Goal: Task Accomplishment & Management: Manage account settings

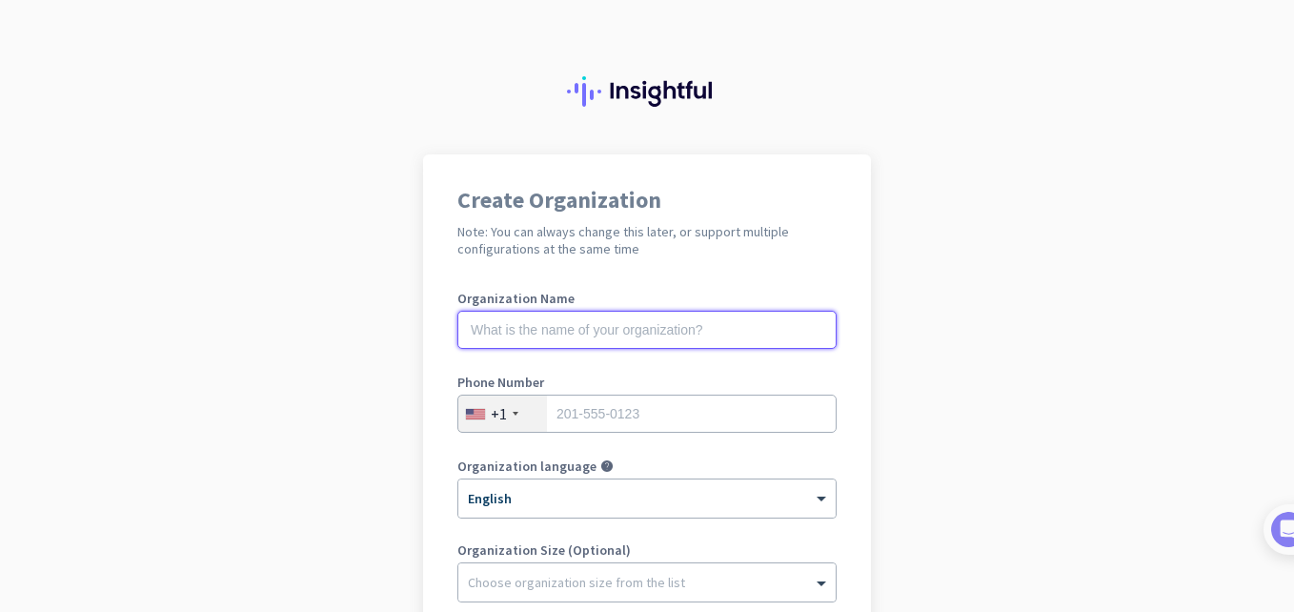
click at [552, 336] on input "text" at bounding box center [646, 330] width 379 height 38
type input "C-mercor"
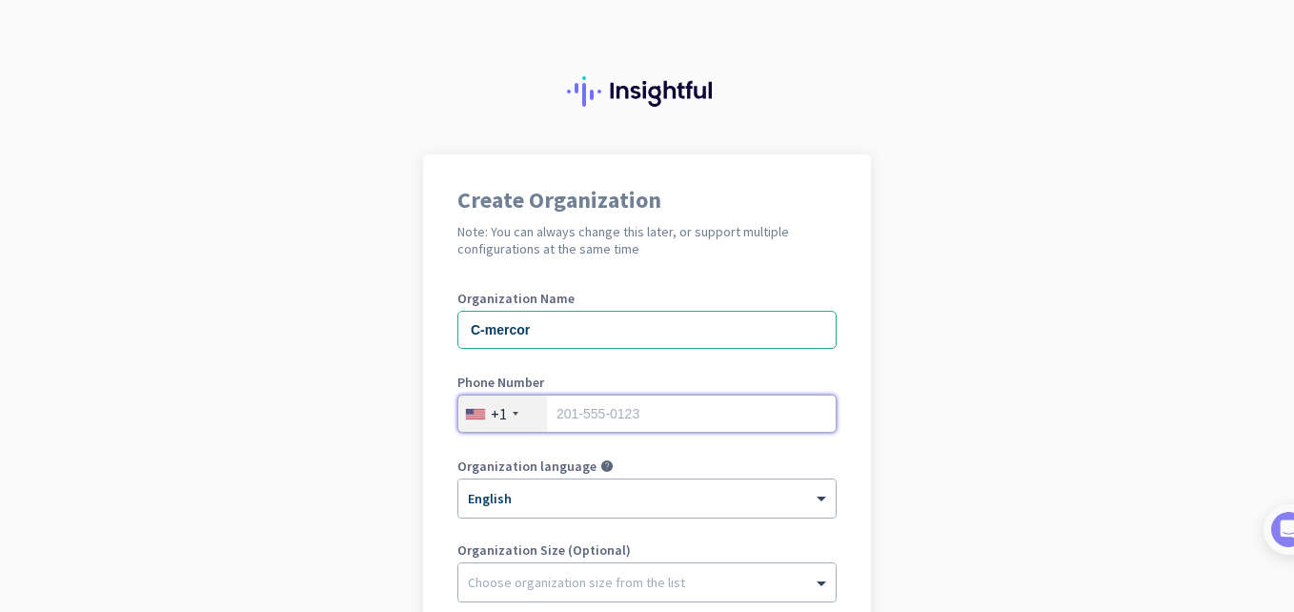
click at [569, 415] on input "tel" at bounding box center [646, 414] width 379 height 38
type input "5034404316"
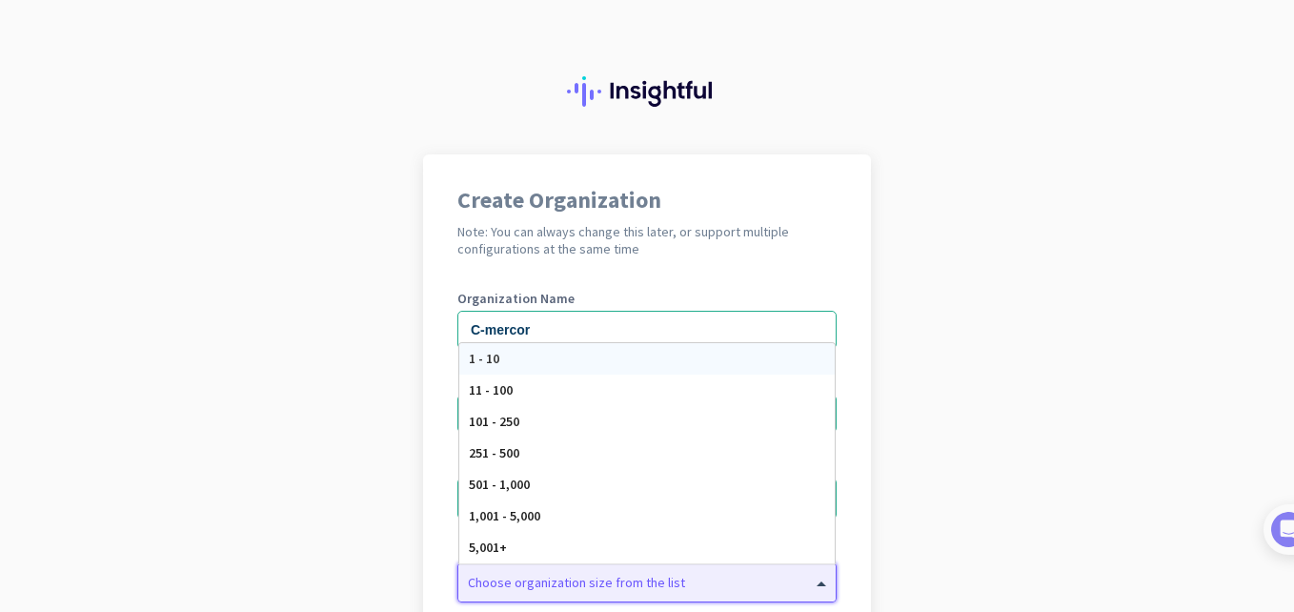
click at [526, 595] on div "Choose organization size from the list" at bounding box center [646, 582] width 377 height 38
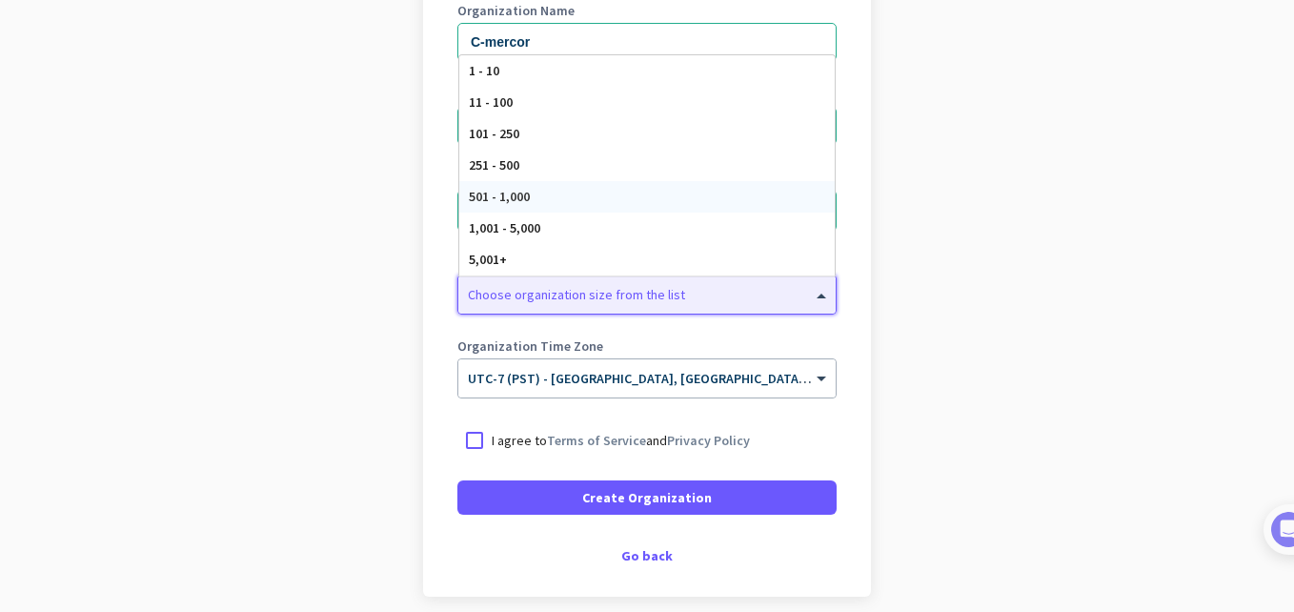
scroll to position [368, 0]
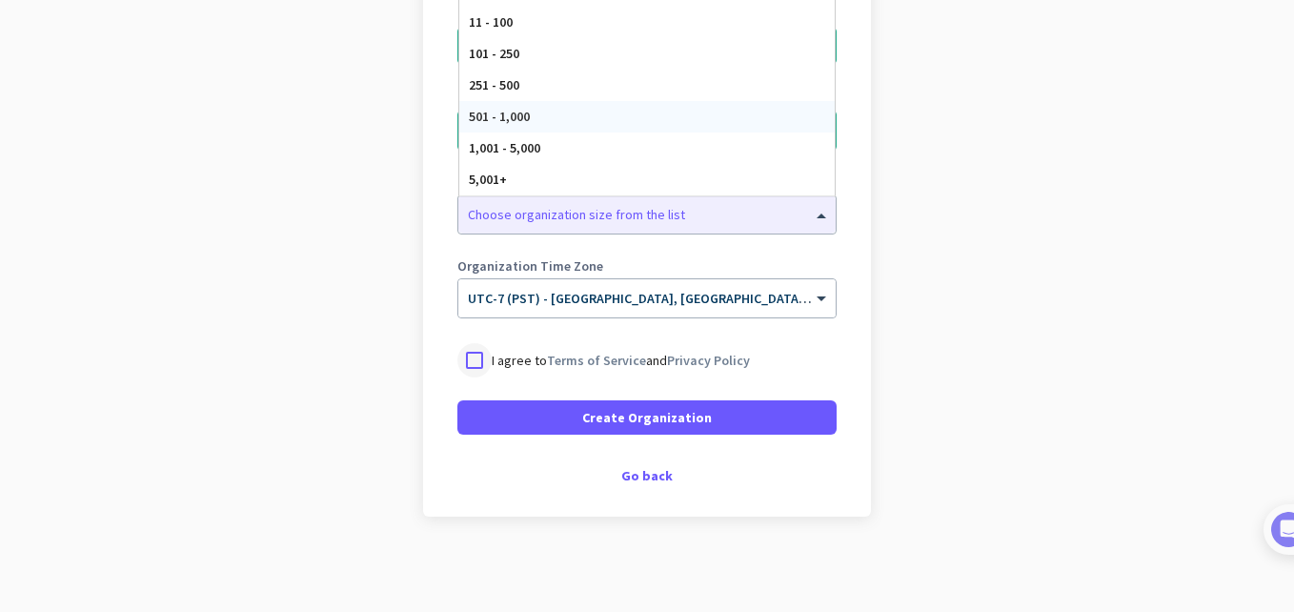
click at [468, 366] on div at bounding box center [474, 360] width 34 height 34
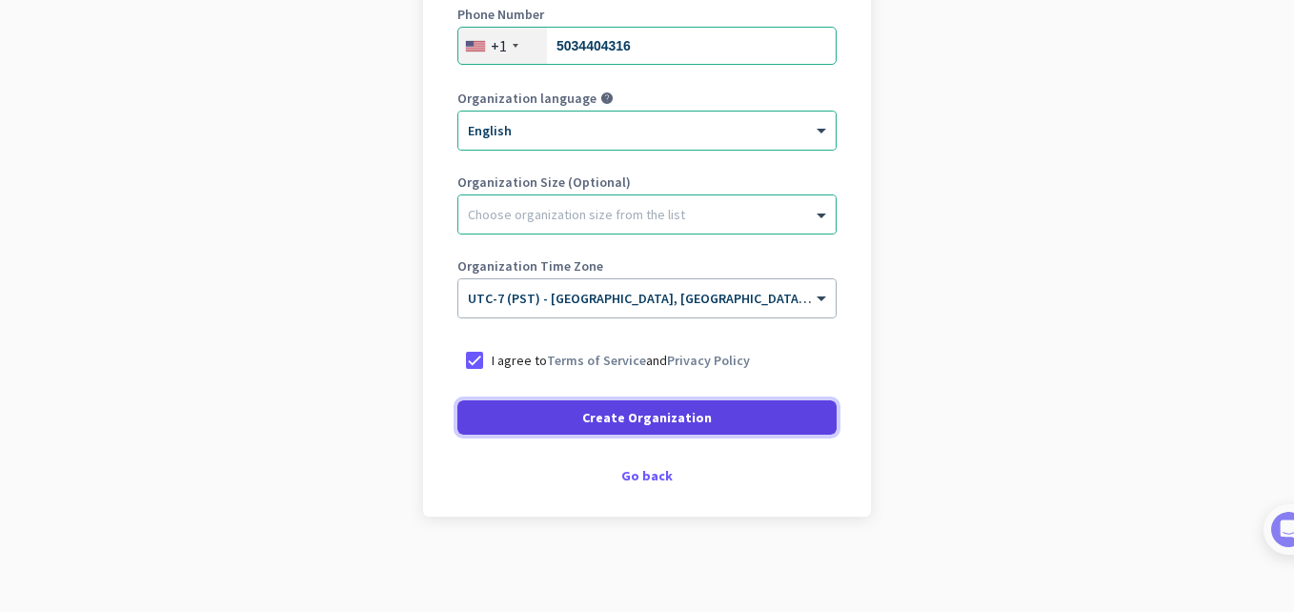
click at [637, 425] on span "Create Organization" at bounding box center [647, 417] width 130 height 19
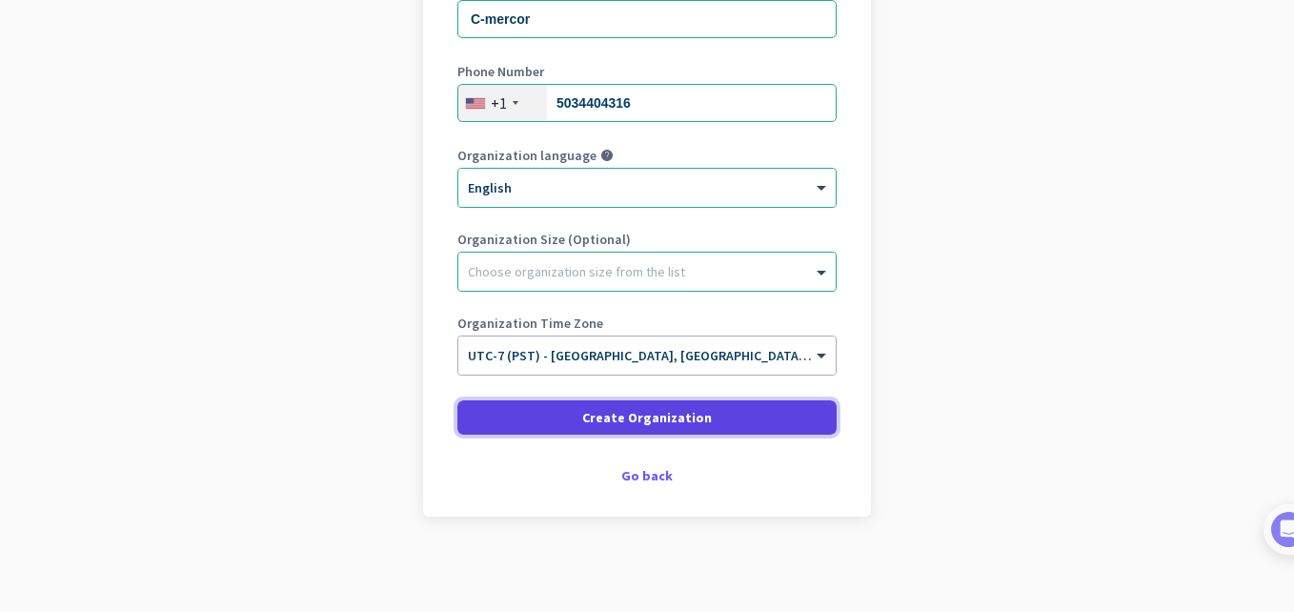
scroll to position [311, 0]
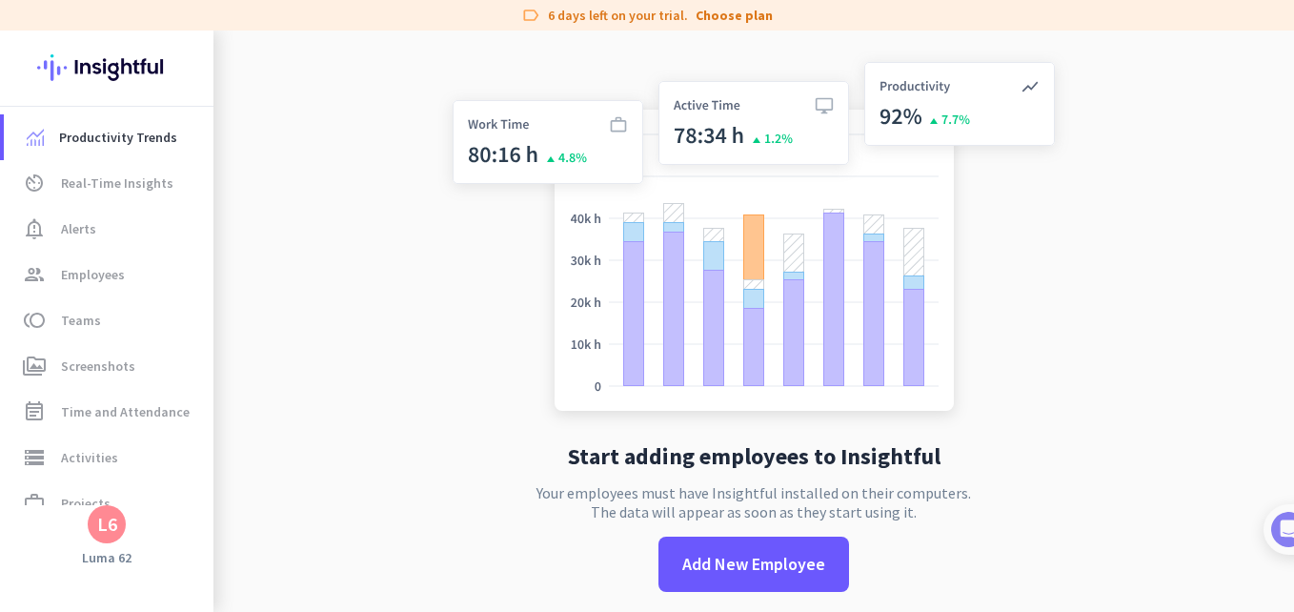
click at [326, 563] on app-no-employees "Start adding employees to Insightful Your employees must have Insightful instal…" at bounding box center [753, 336] width 1081 height 612
click at [78, 323] on span "Teams" at bounding box center [81, 320] width 40 height 23
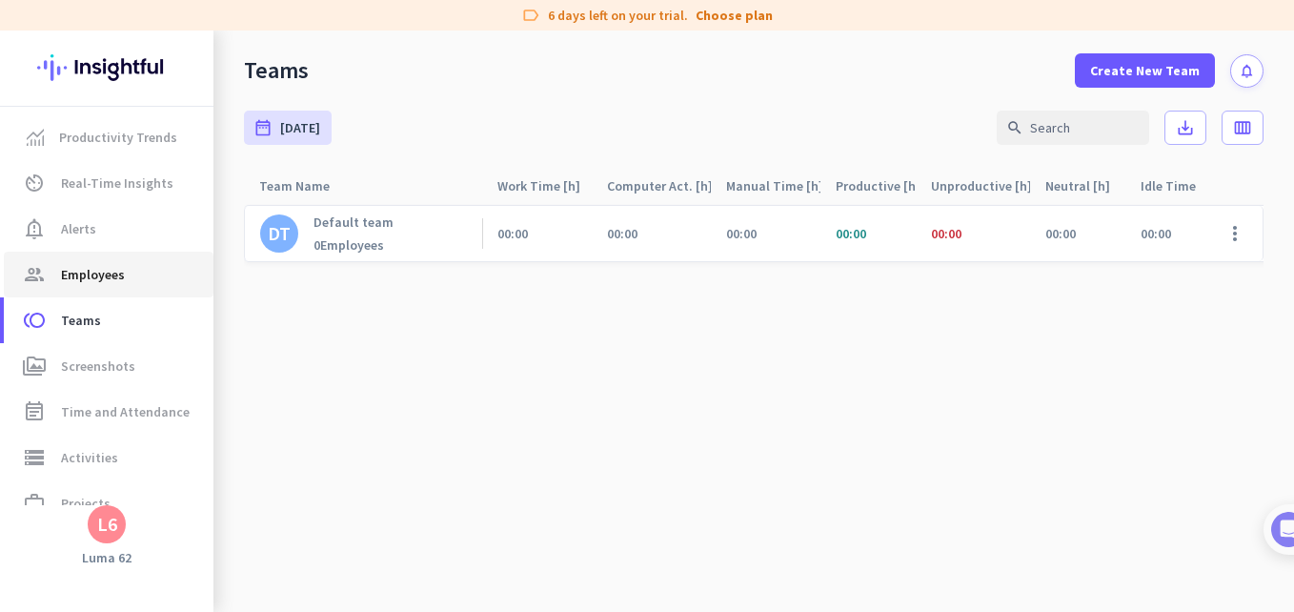
click at [82, 277] on span "Employees" at bounding box center [93, 274] width 64 height 23
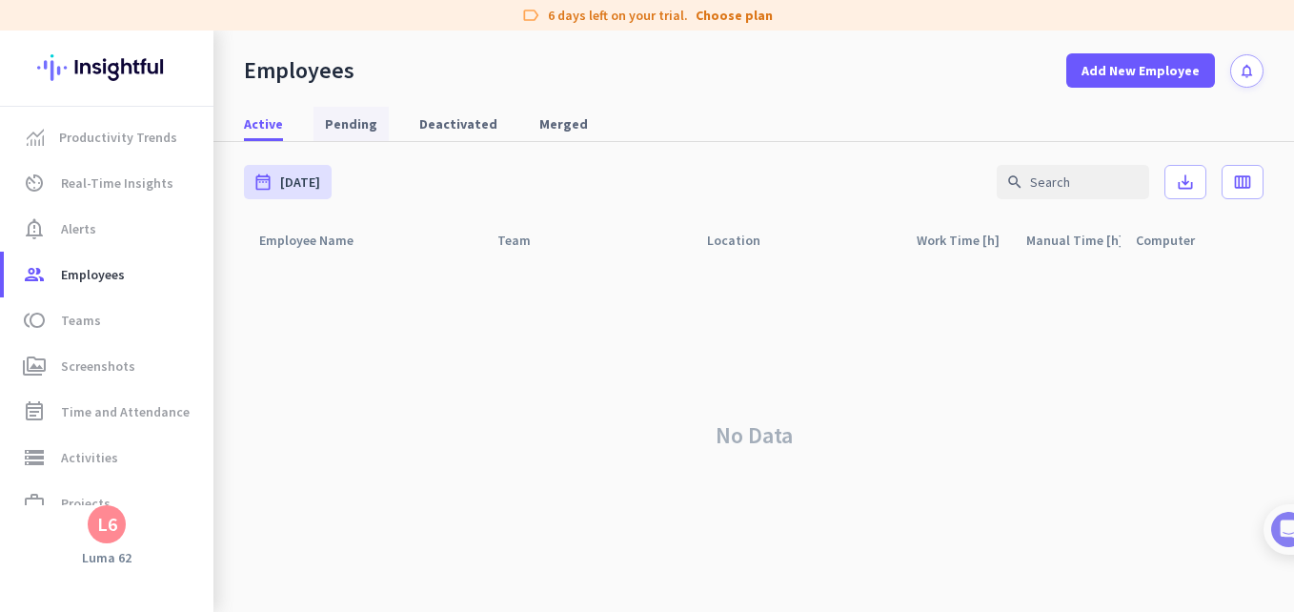
click at [354, 115] on span "Pending" at bounding box center [351, 123] width 52 height 19
click at [263, 124] on span "Active" at bounding box center [263, 123] width 39 height 19
click at [69, 495] on span "Projects" at bounding box center [86, 503] width 50 height 23
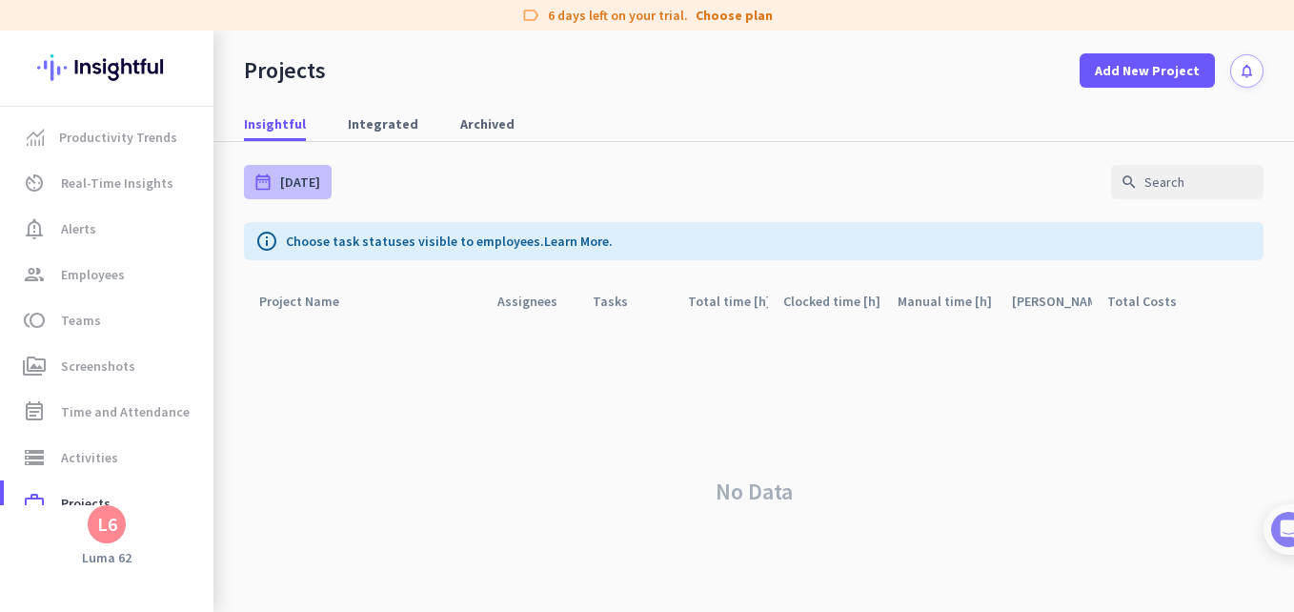
click at [320, 168] on div "date_range [DATE]" at bounding box center [288, 182] width 88 height 34
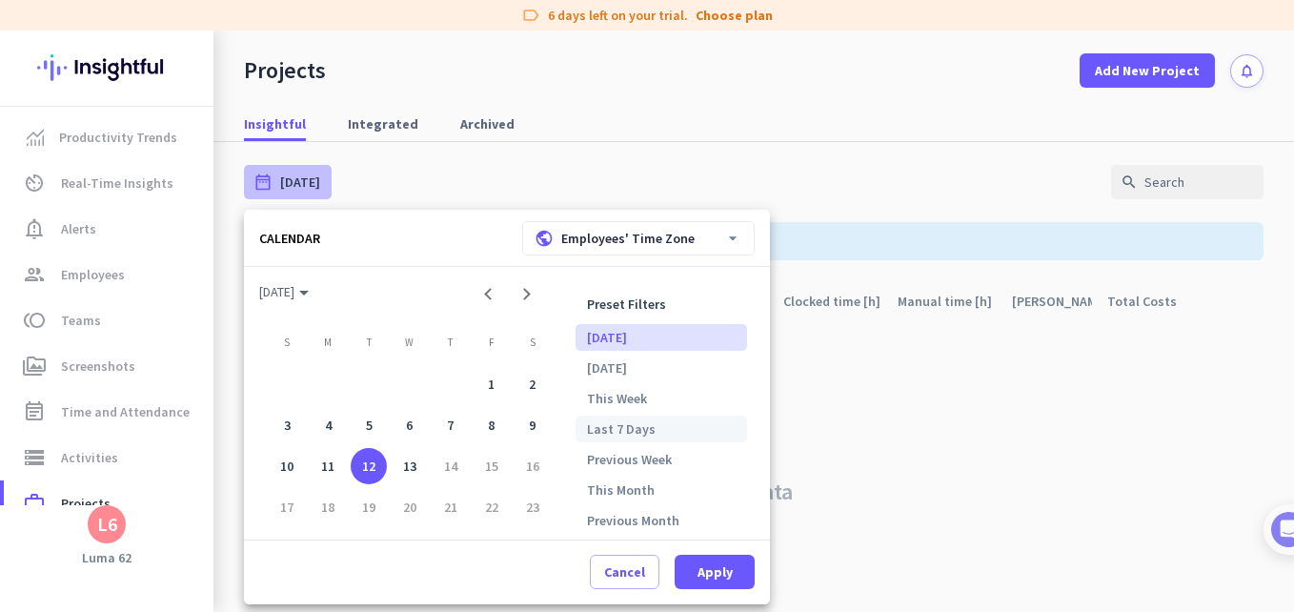
click at [658, 426] on li "Last 7 Days" at bounding box center [662, 428] width 172 height 27
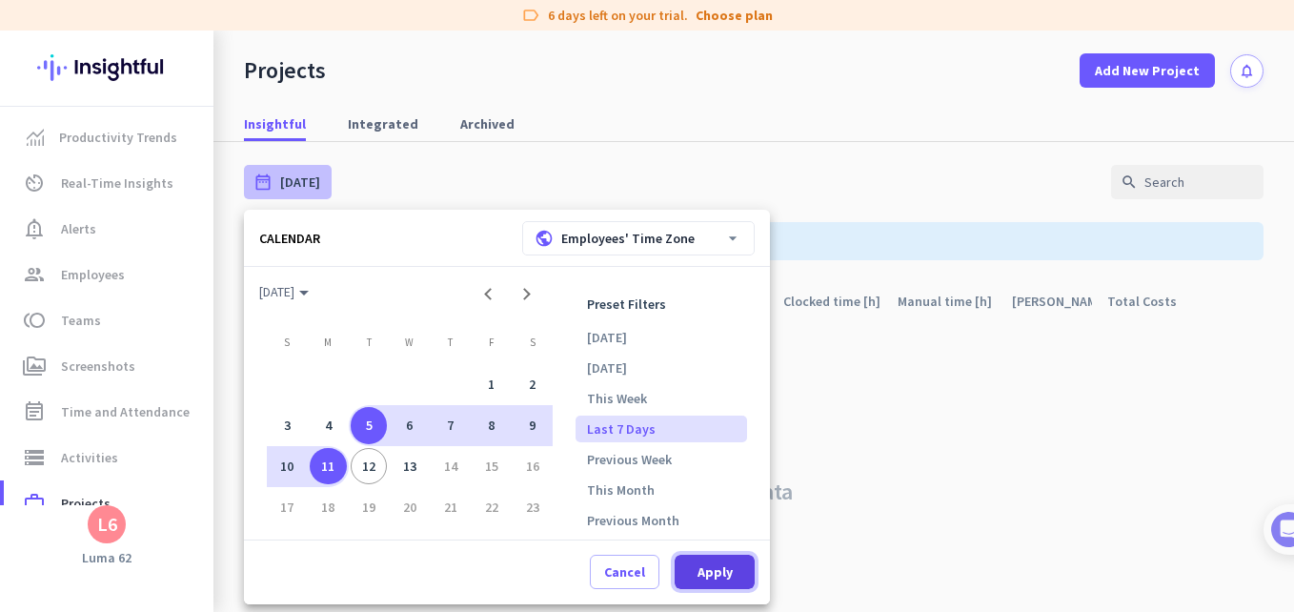
click at [702, 584] on span at bounding box center [715, 572] width 80 height 46
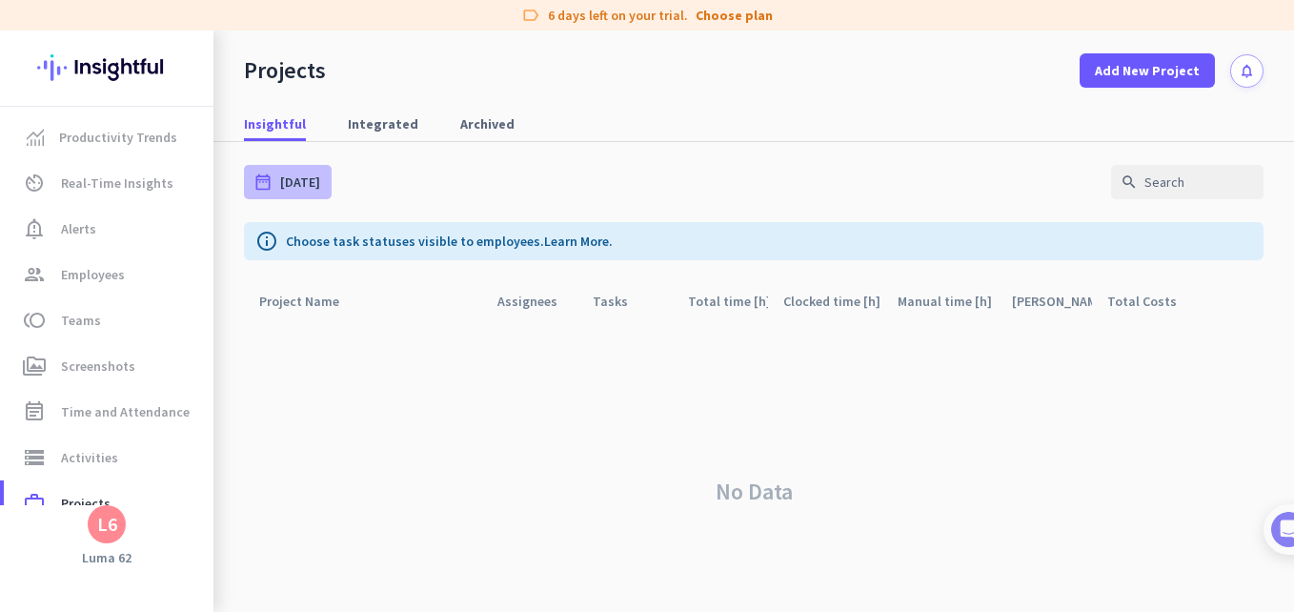
type input "[DATE] - [DATE]"
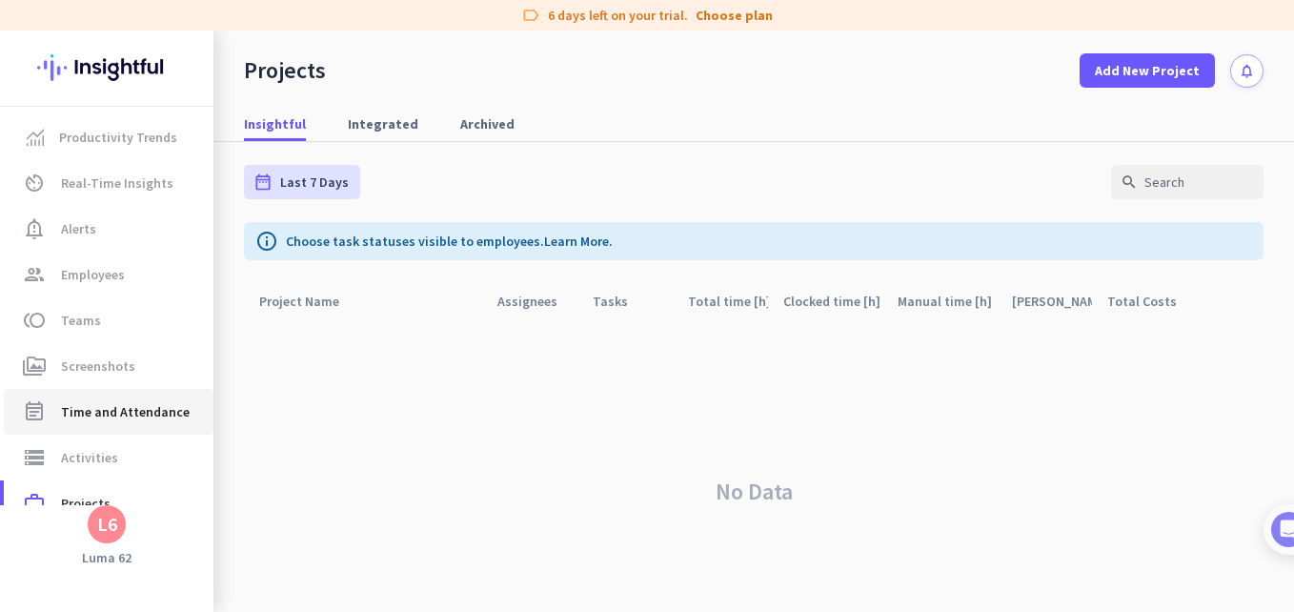
click at [90, 403] on span "Time and Attendance" at bounding box center [125, 411] width 129 height 23
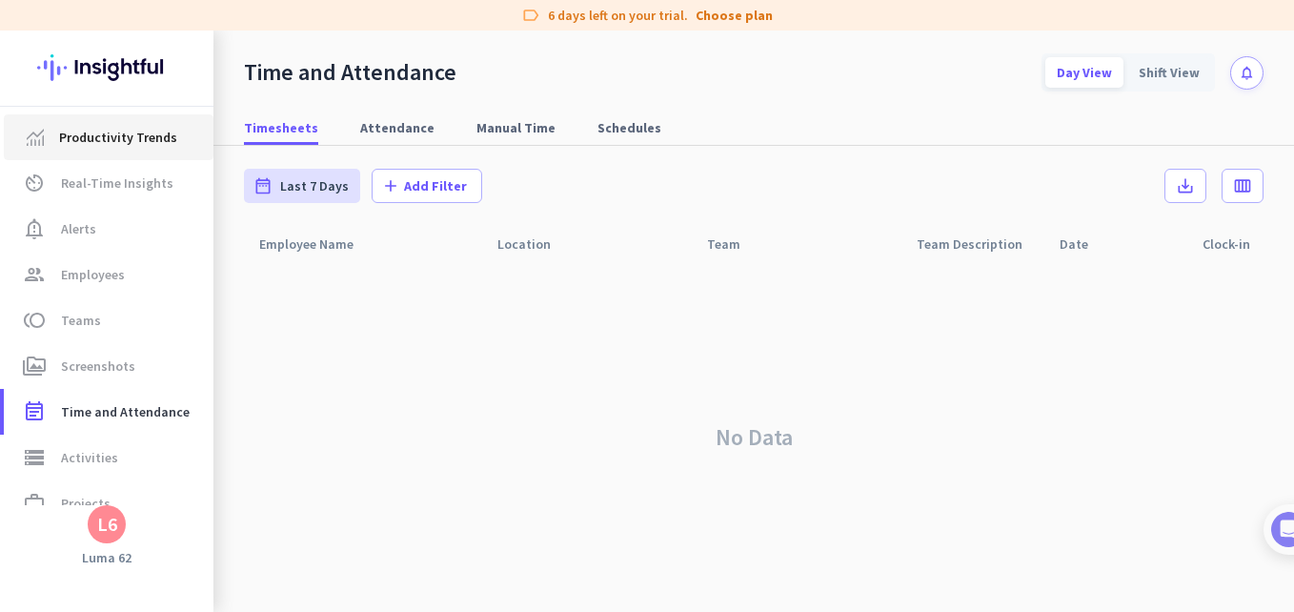
click at [141, 134] on span "Productivity Trends" at bounding box center [118, 137] width 118 height 23
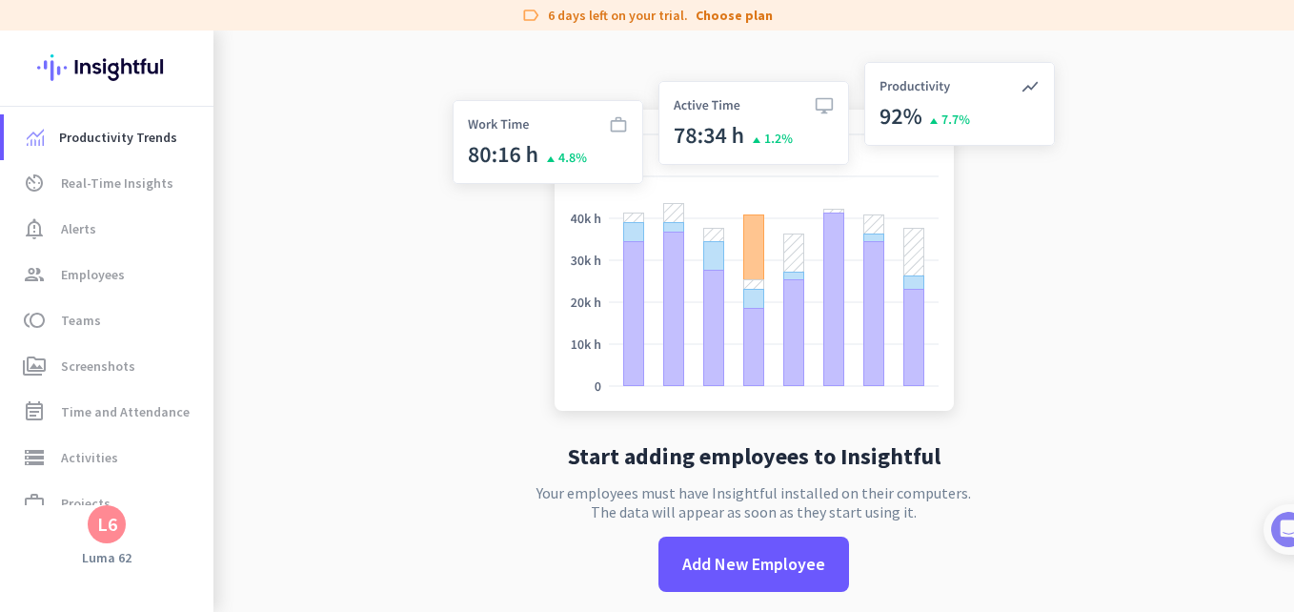
click at [111, 526] on div "L6" at bounding box center [107, 524] width 20 height 19
click at [193, 391] on span "Personal Settings" at bounding box center [208, 384] width 115 height 17
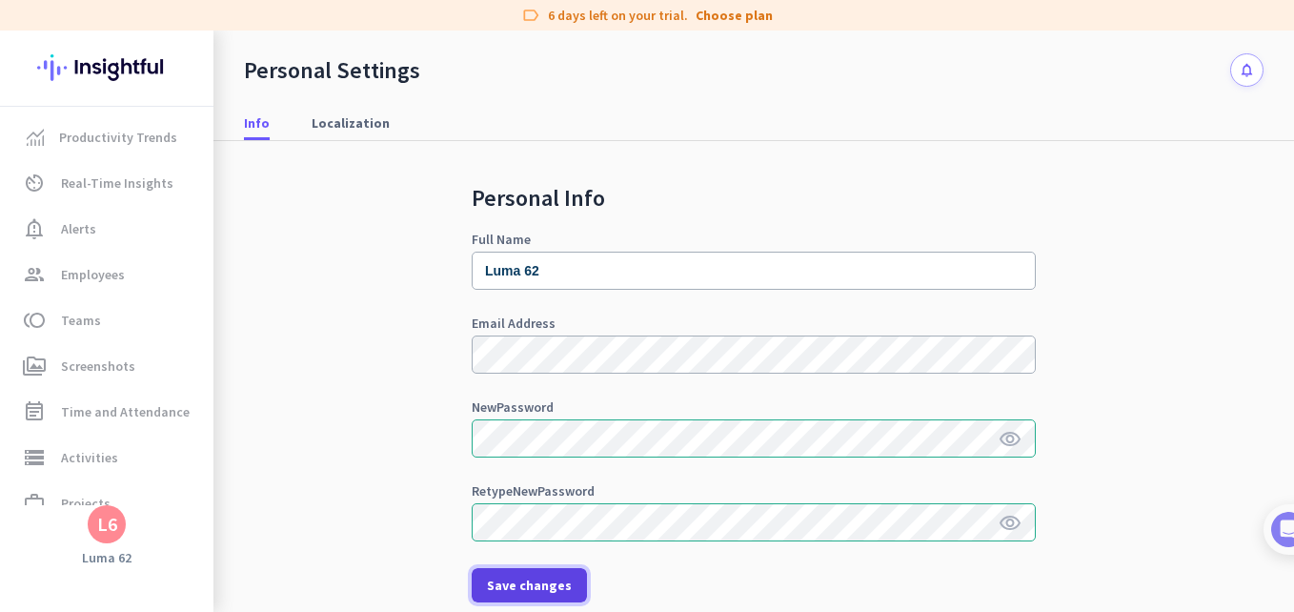
click at [492, 580] on span "Save changes" at bounding box center [529, 585] width 85 height 19
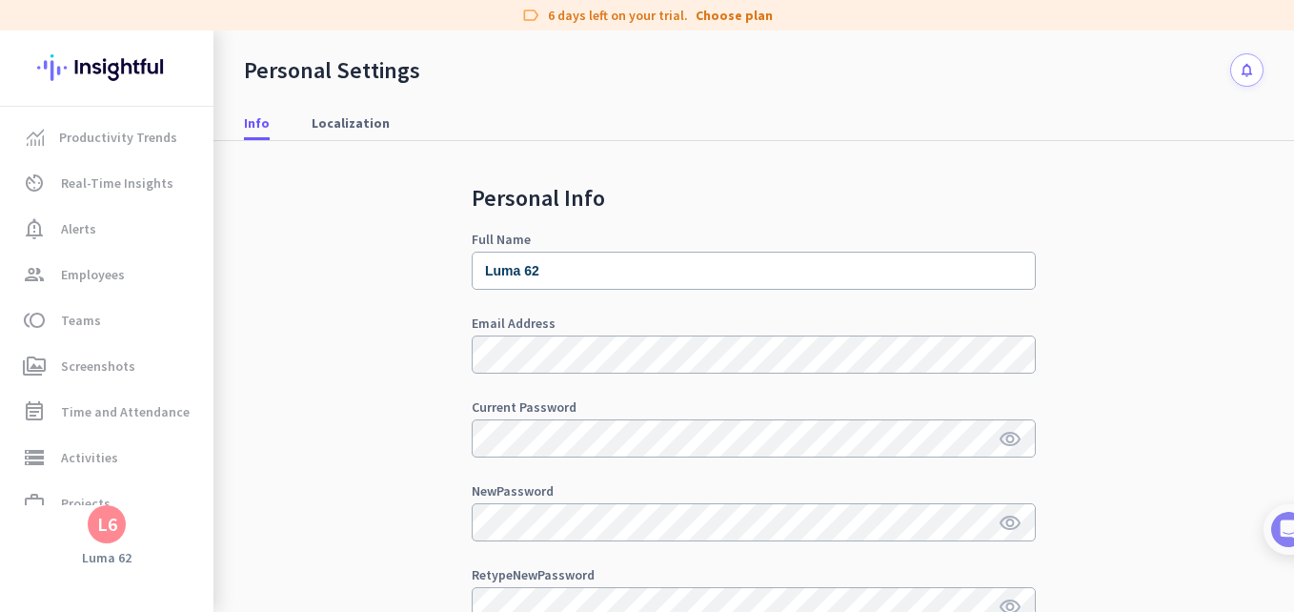
scroll to position [508, 0]
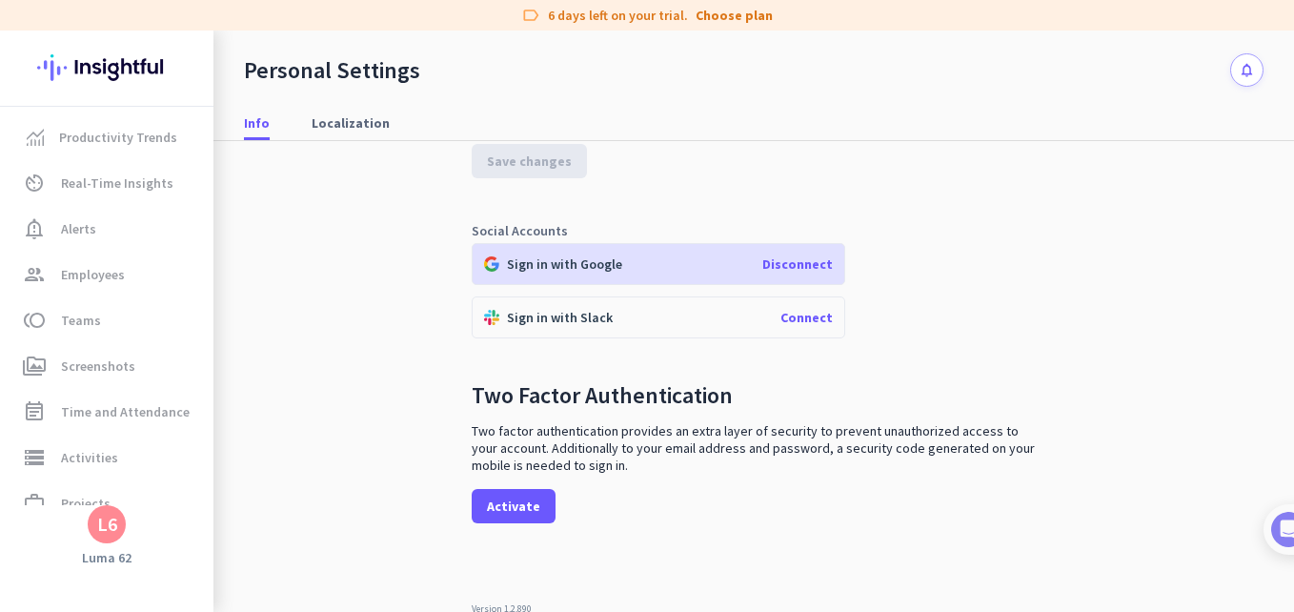
click at [542, 315] on p "Sign in with Slack" at bounding box center [560, 317] width 106 height 17
click at [800, 314] on span "Connect" at bounding box center [806, 317] width 52 height 17
